Goal: Check status: Check status

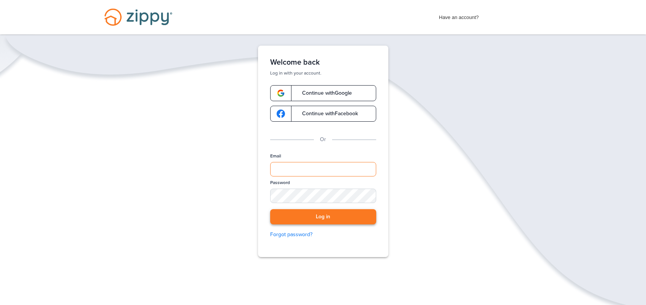
type input "**********"
click at [330, 219] on button "Log in" at bounding box center [323, 217] width 106 height 16
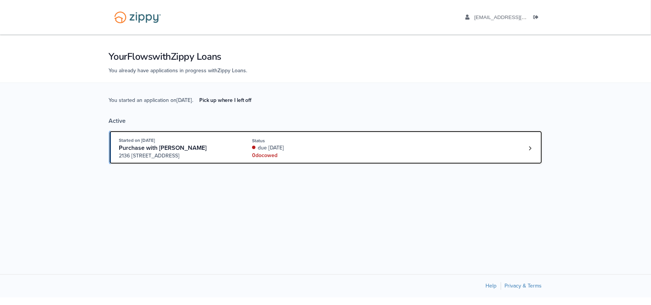
click at [332, 153] on div "0 doc owed" at bounding box center [302, 156] width 101 height 8
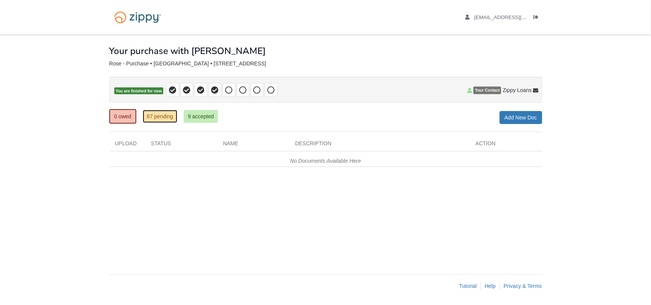
click at [148, 118] on link "67 pending" at bounding box center [160, 116] width 35 height 13
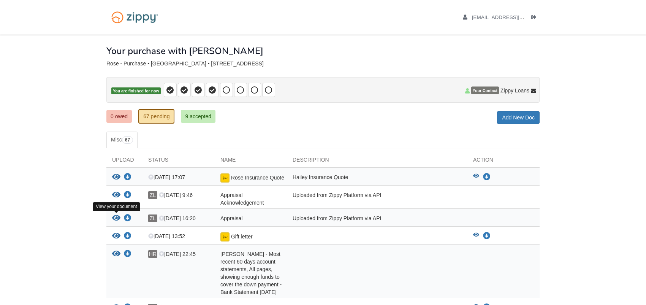
click at [117, 216] on icon "View Appraisal" at bounding box center [116, 218] width 8 height 8
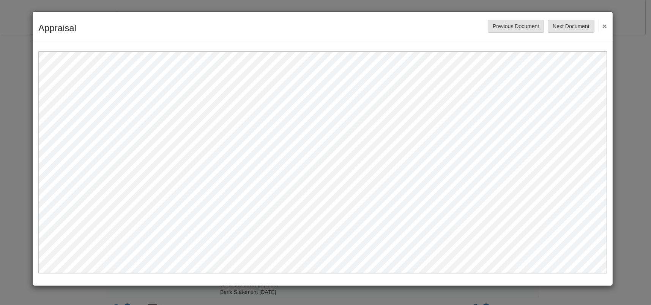
click at [606, 24] on button "×" at bounding box center [602, 26] width 9 height 14
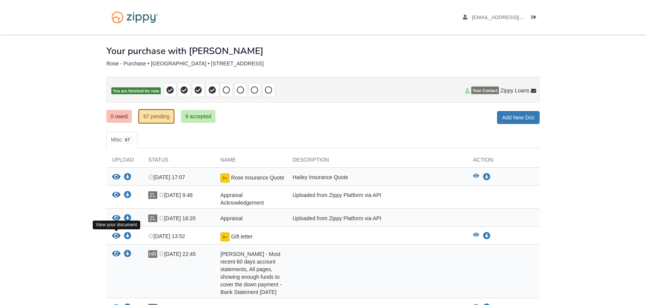
click at [116, 235] on icon "View Gift letter" at bounding box center [116, 236] width 8 height 8
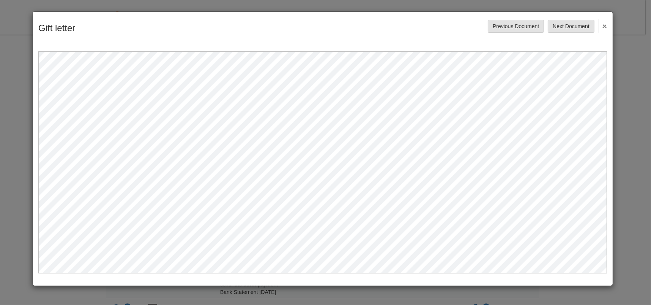
click at [604, 23] on button "×" at bounding box center [602, 26] width 9 height 14
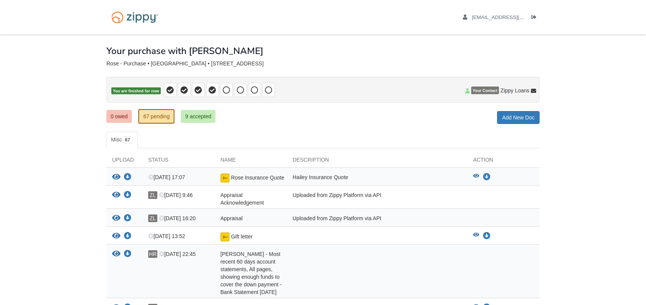
scroll to position [76, 0]
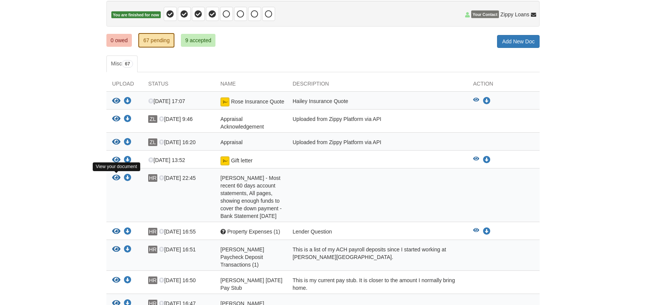
click at [118, 175] on icon "View Hailey Rose - Most recent 60 days account statements, All pages, showing e…" at bounding box center [116, 178] width 8 height 8
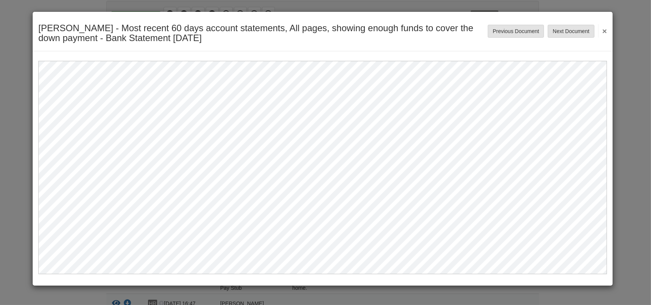
click at [606, 27] on button "×" at bounding box center [602, 31] width 9 height 14
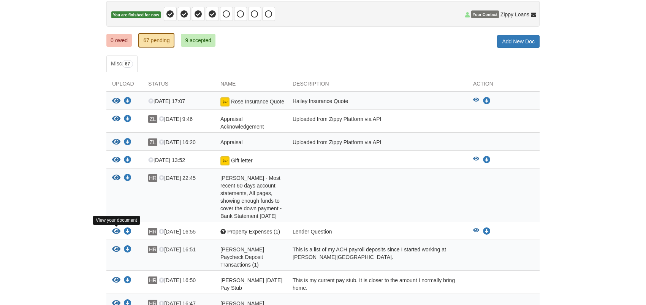
click at [115, 232] on icon "View Property Expenses (1)" at bounding box center [116, 231] width 8 height 8
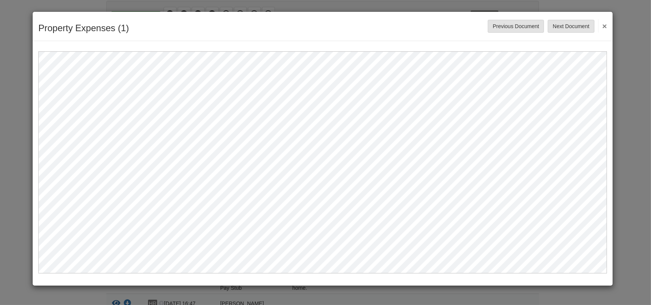
click at [605, 25] on button "×" at bounding box center [602, 26] width 9 height 14
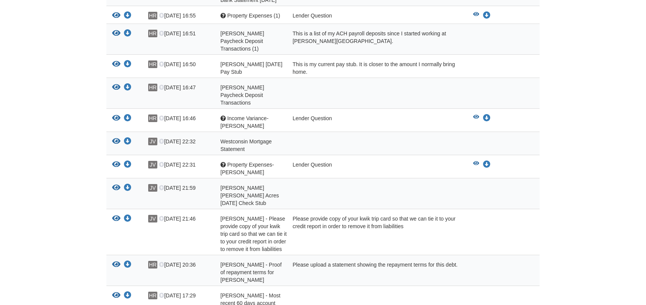
scroll to position [342, 0]
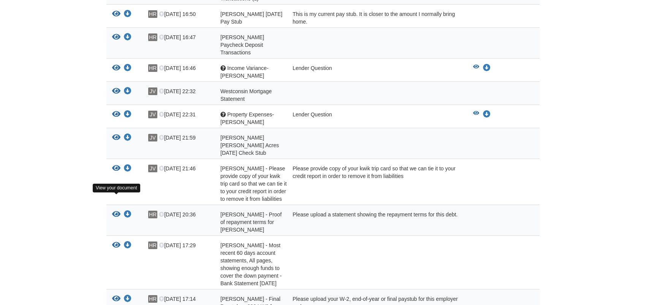
click at [114, 210] on icon "View Hailey Rose - Proof of repayment terms for Scheels" at bounding box center [116, 214] width 8 height 8
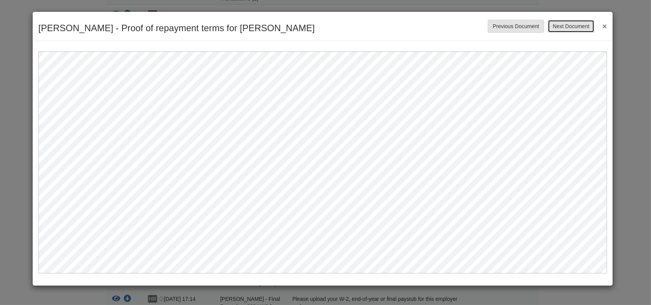
click at [574, 24] on button "Next Document" at bounding box center [571, 26] width 46 height 13
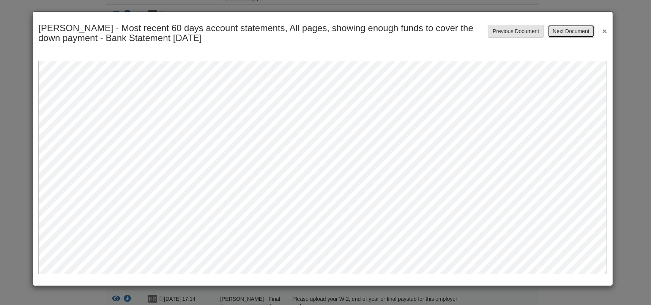
click at [570, 27] on button "Next Document" at bounding box center [571, 31] width 46 height 13
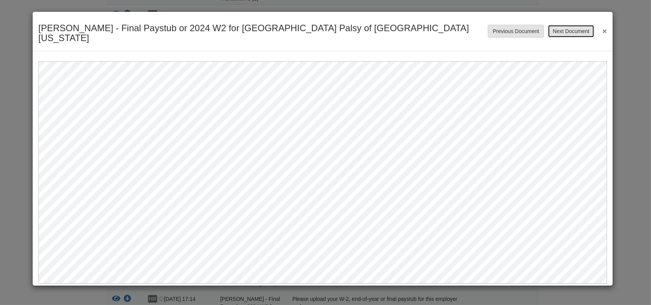
click at [570, 27] on button "Next Document" at bounding box center [571, 31] width 46 height 13
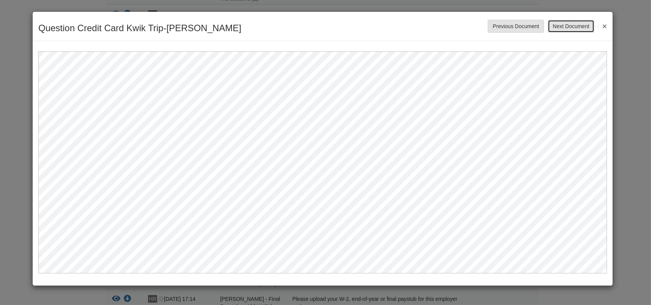
click at [569, 28] on button "Next Document" at bounding box center [571, 26] width 46 height 13
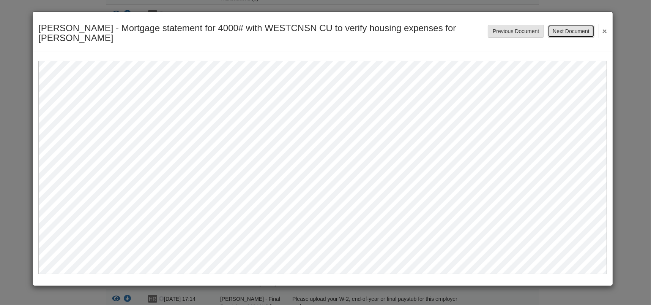
click at [569, 28] on button "Next Document" at bounding box center [571, 31] width 46 height 13
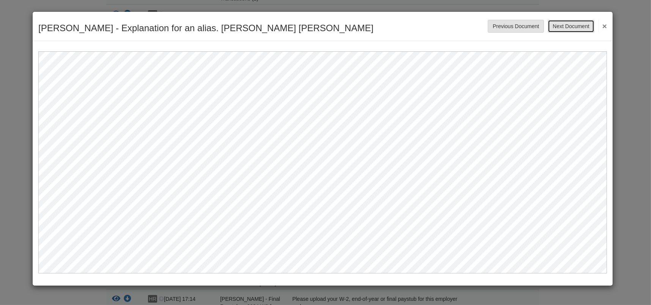
click at [569, 28] on button "Next Document" at bounding box center [571, 26] width 46 height 13
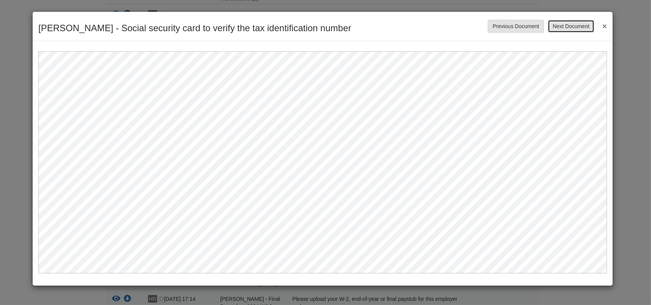
click at [570, 29] on button "Next Document" at bounding box center [571, 26] width 46 height 13
click at [571, 29] on button "Next Document" at bounding box center [571, 26] width 46 height 13
click at [572, 29] on button "Next Document" at bounding box center [571, 26] width 46 height 13
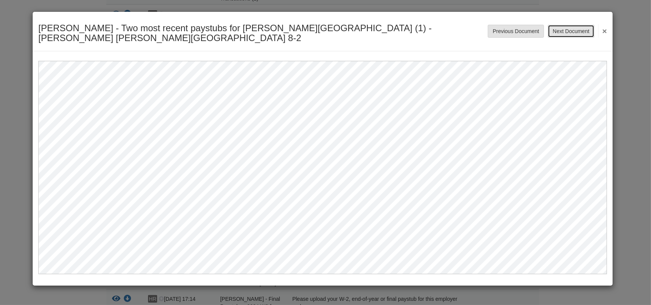
click at [572, 29] on button "Next Document" at bounding box center [571, 31] width 46 height 13
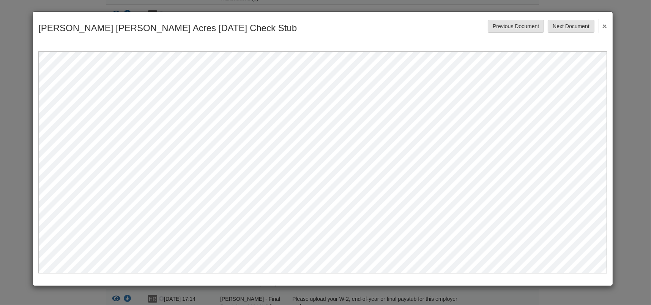
click at [606, 27] on button "×" at bounding box center [602, 26] width 9 height 14
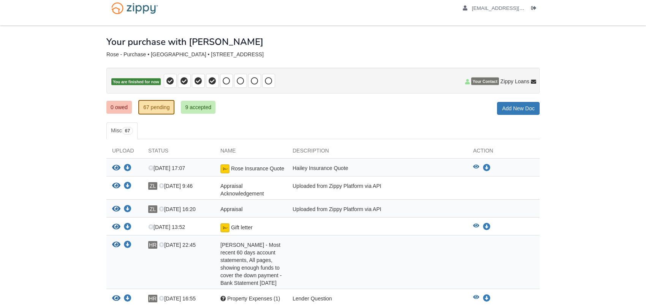
scroll to position [0, 0]
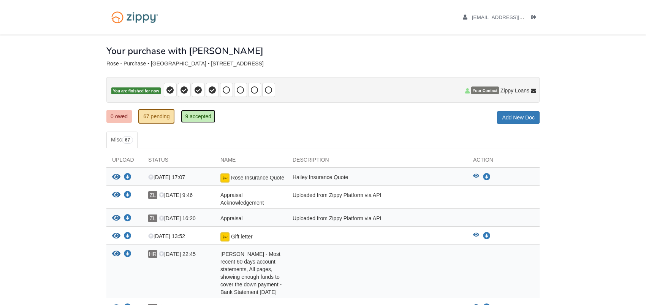
click at [194, 114] on link "9 accepted" at bounding box center [198, 116] width 35 height 13
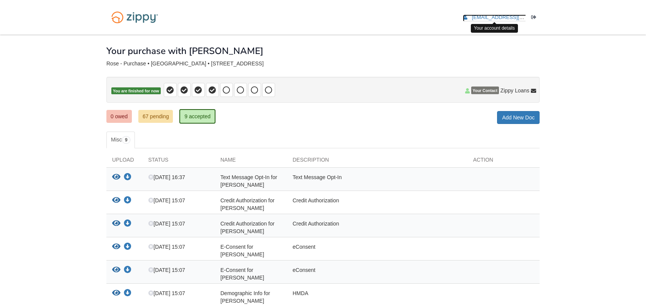
click at [496, 19] on span "[EMAIL_ADDRESS][DOMAIN_NAME]" at bounding box center [515, 17] width 87 height 6
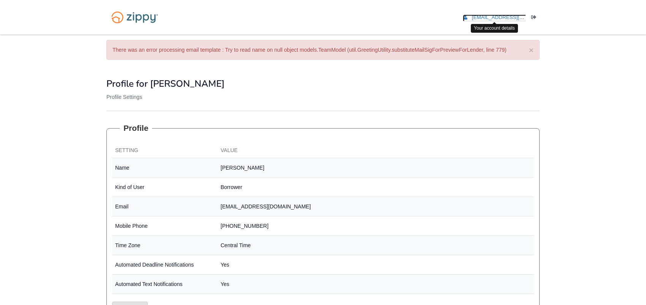
click at [465, 17] on icon "edit profile" at bounding box center [465, 17] width 5 height 5
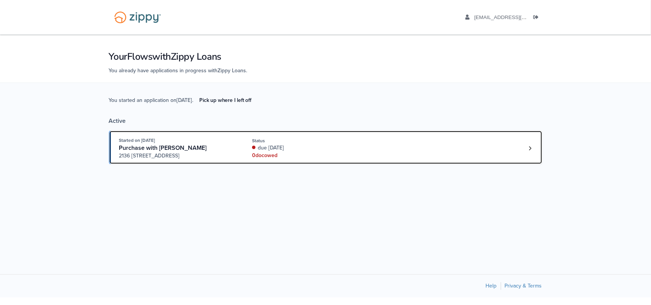
click at [339, 148] on div "due 42 days ago" at bounding box center [302, 148] width 101 height 8
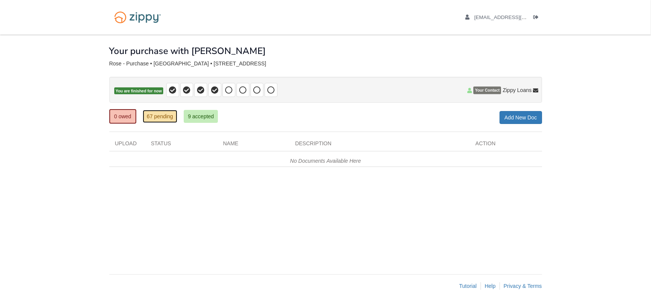
click at [160, 112] on link "67 pending" at bounding box center [160, 116] width 35 height 13
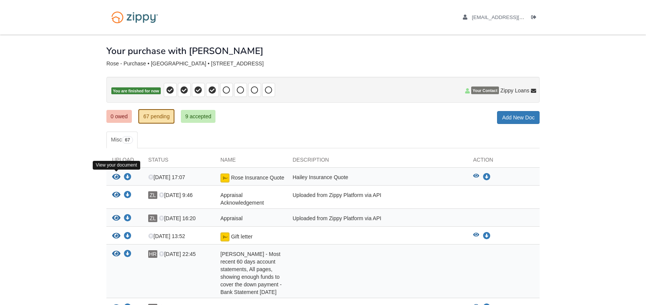
click at [114, 177] on icon "View Rose Insurance Quote" at bounding box center [116, 177] width 8 height 8
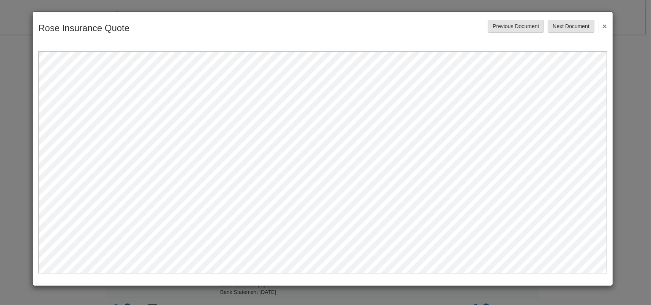
click at [606, 25] on button "×" at bounding box center [602, 26] width 9 height 14
